Goal: Transaction & Acquisition: Purchase product/service

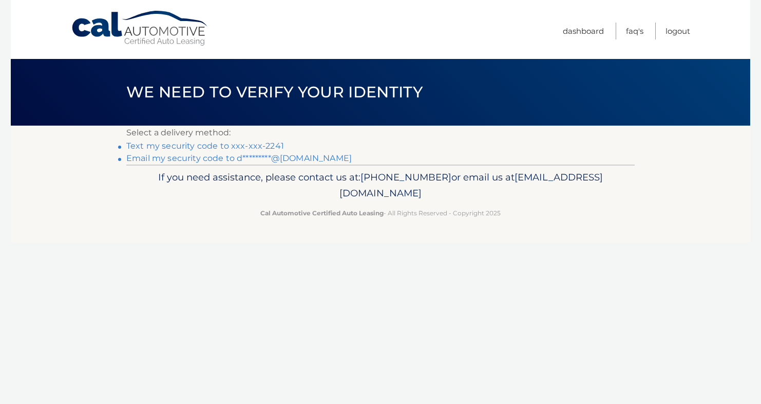
click at [195, 144] on link "Text my security code to xxx-xxx-2241" at bounding box center [205, 146] width 158 height 10
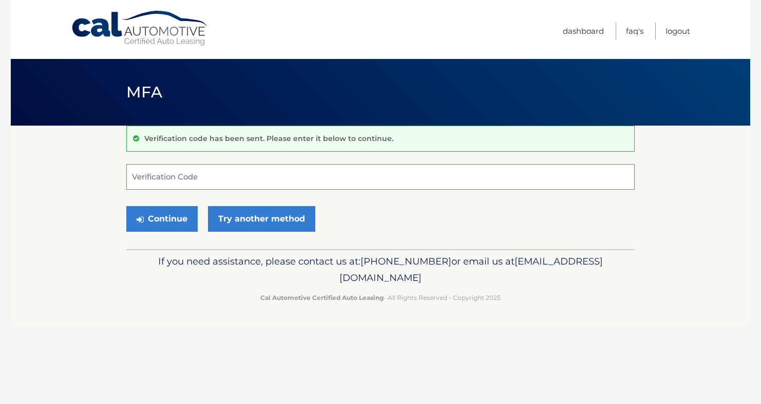
click at [170, 182] on input "Verification Code" at bounding box center [380, 177] width 508 height 26
type input "061380"
click at [177, 212] on button "Continue" at bounding box center [161, 219] width 71 height 26
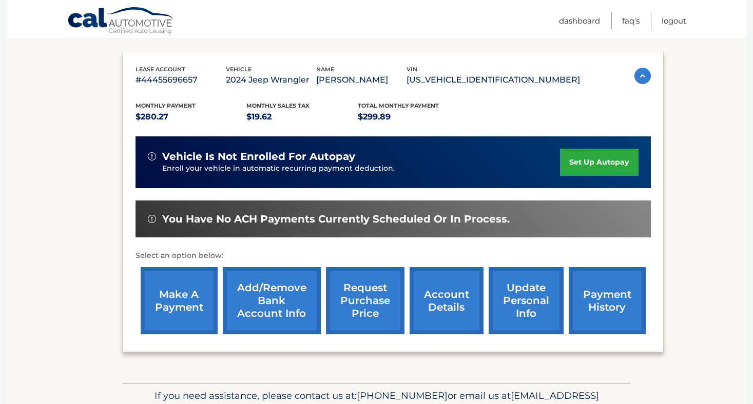
scroll to position [205, 0]
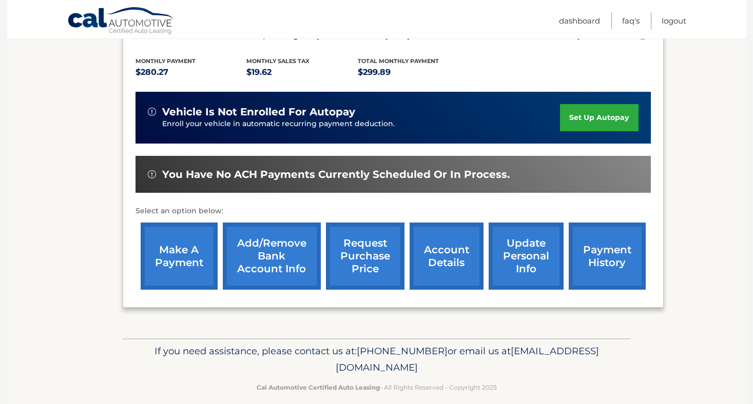
click at [200, 254] on link "make a payment" at bounding box center [179, 256] width 77 height 67
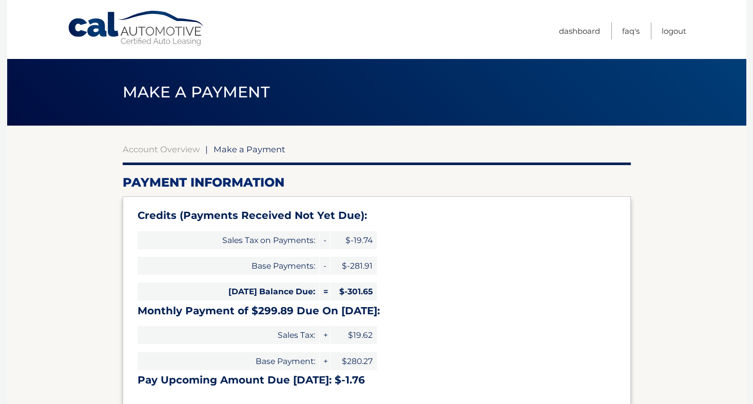
type input "0"
select select "NWVlZjE5MWQtNWU5MC00N2Q0LWEwYWEtOGZiYjg2NzgyMzNm"
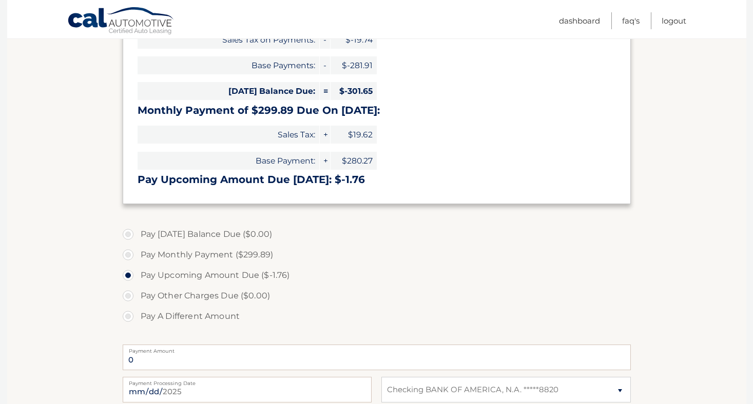
scroll to position [205, 0]
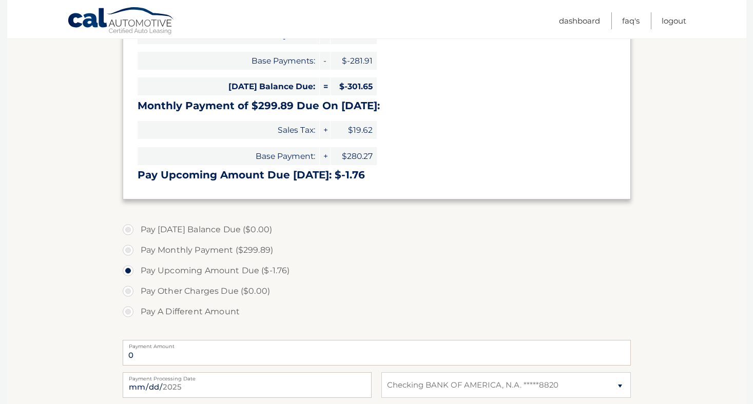
click at [126, 310] on label "Pay A Different Amount" at bounding box center [377, 312] width 508 height 21
click at [127, 310] on input "Pay A Different Amount" at bounding box center [132, 310] width 10 height 16
radio input "true"
click at [127, 289] on label "Pay Other Charges Due ($0.00)" at bounding box center [377, 291] width 508 height 21
click at [130, 289] on label "Pay Other Charges Due ($0.00)" at bounding box center [377, 291] width 508 height 21
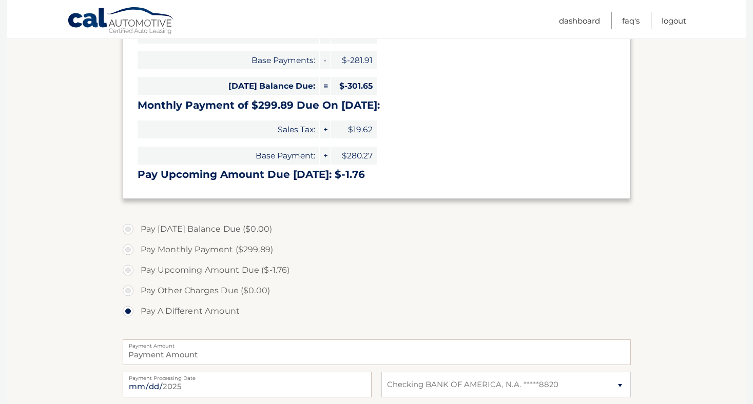
scroll to position [257, 0]
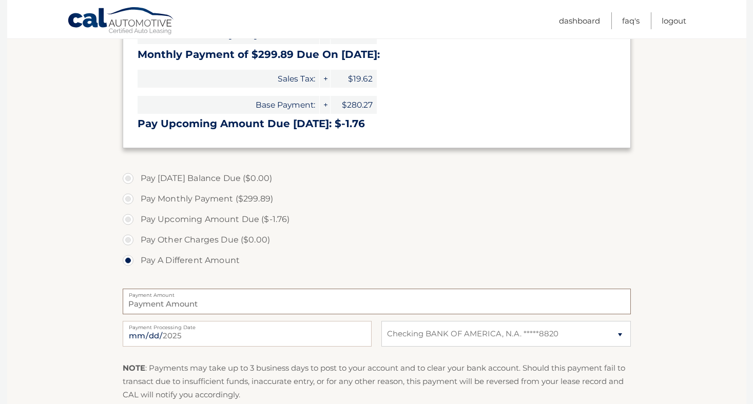
drag, startPoint x: 176, startPoint y: 302, endPoint x: 186, endPoint y: 303, distance: 9.8
click at [176, 302] on input "Payment Amount" at bounding box center [377, 302] width 508 height 26
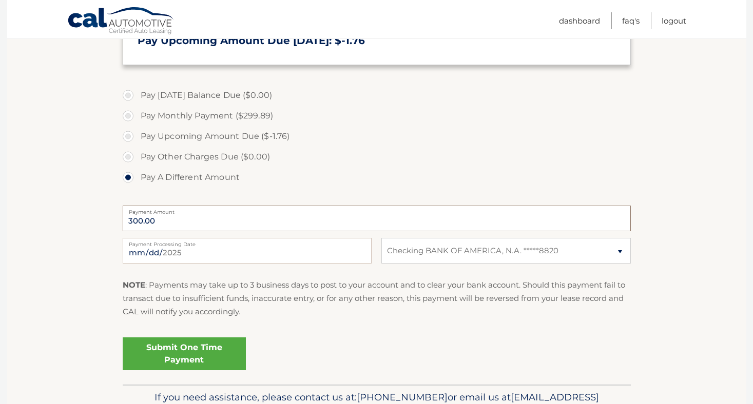
scroll to position [359, 0]
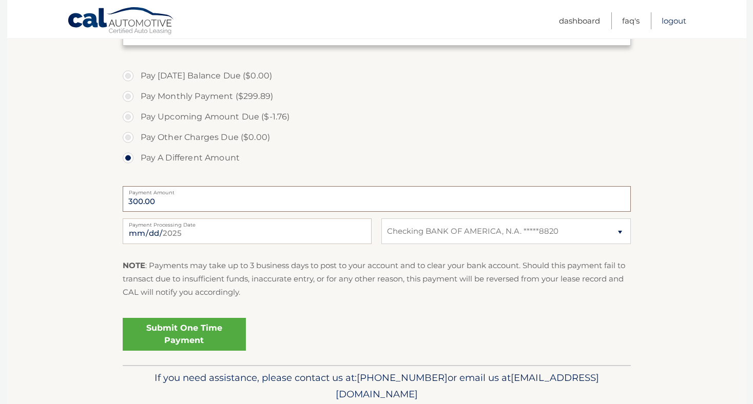
type input "300.00"
click at [671, 21] on link "Logout" at bounding box center [674, 20] width 25 height 17
